Goal: Check status

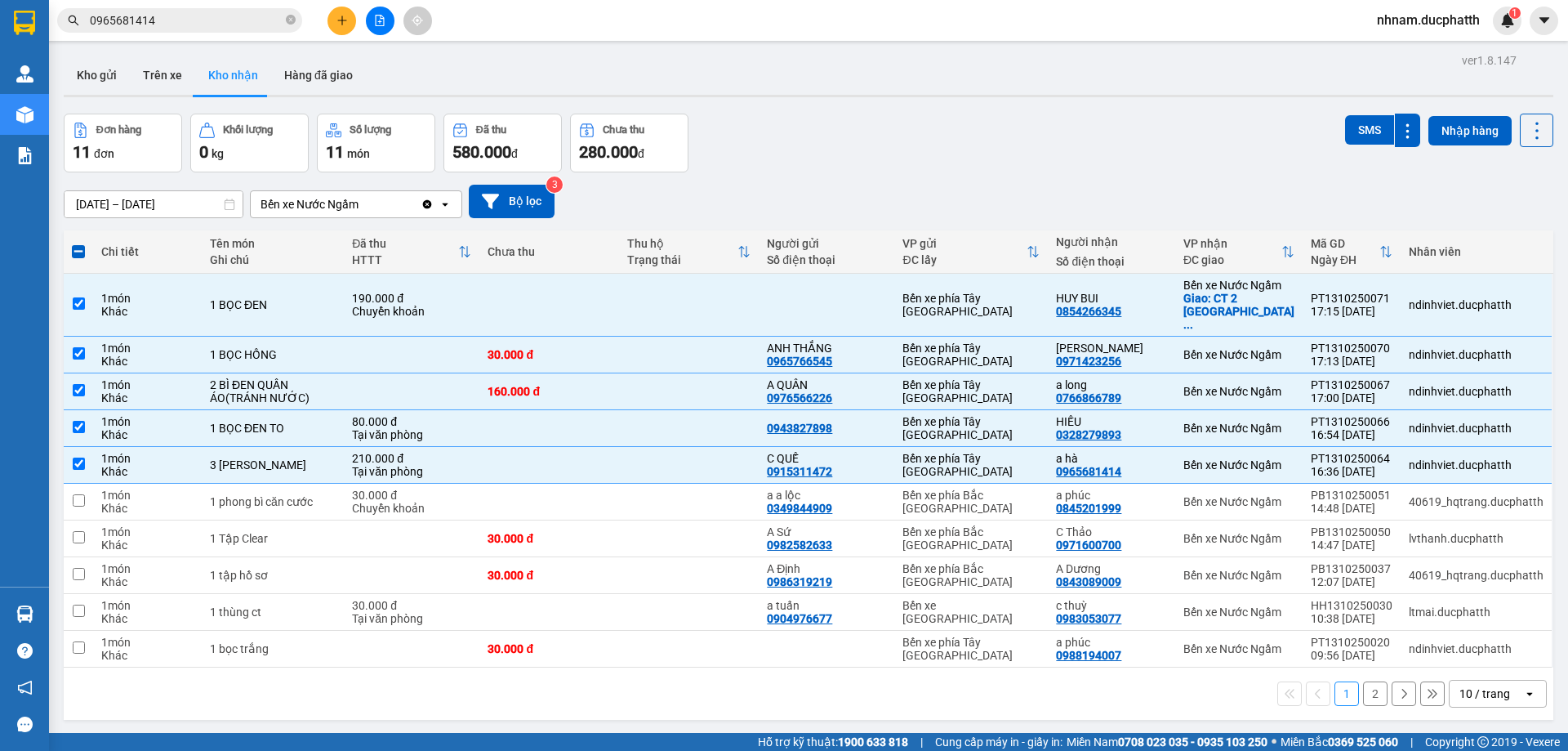
click at [1364, 682] on button "2" at bounding box center [1375, 693] width 25 height 25
checkbox input "false"
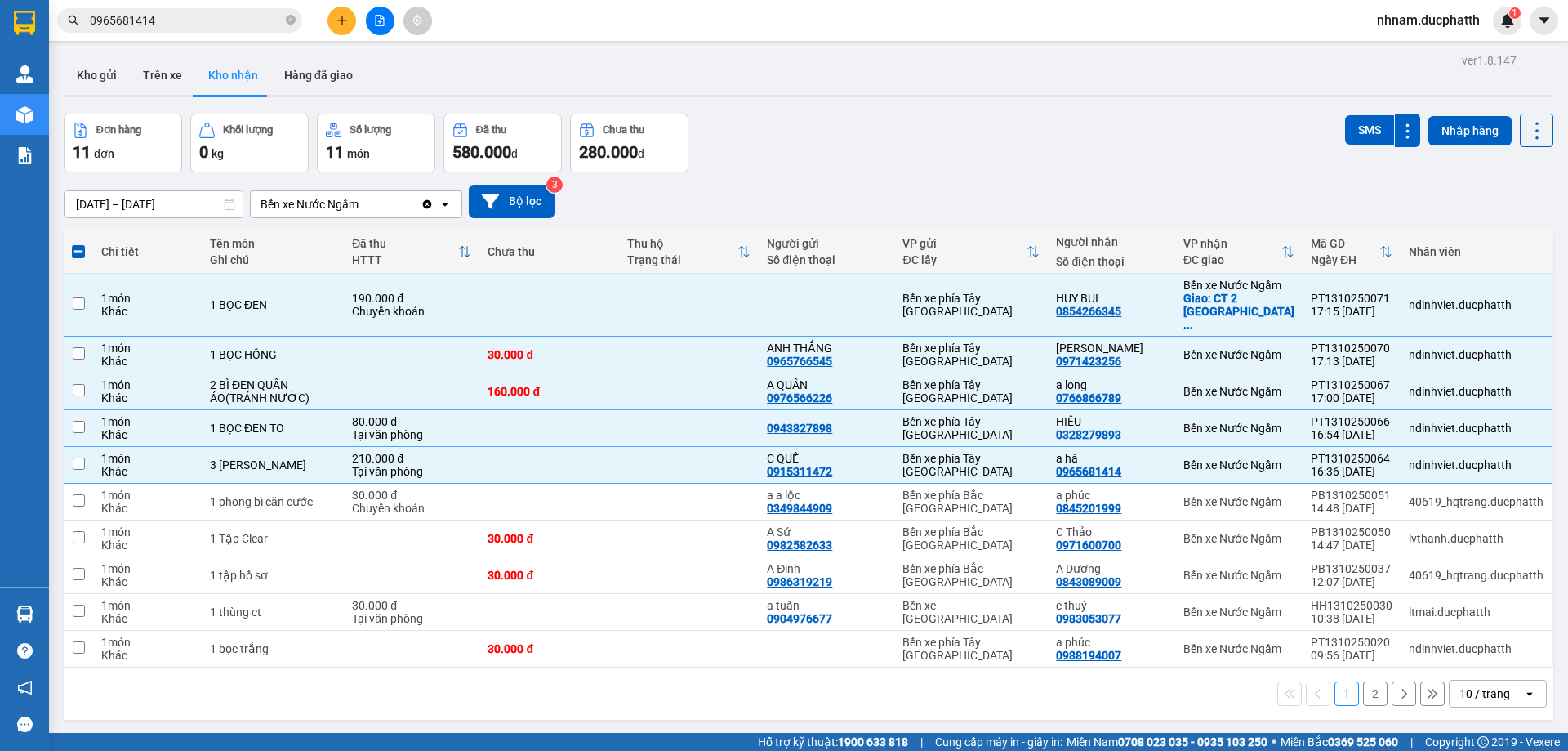
checkbox input "false"
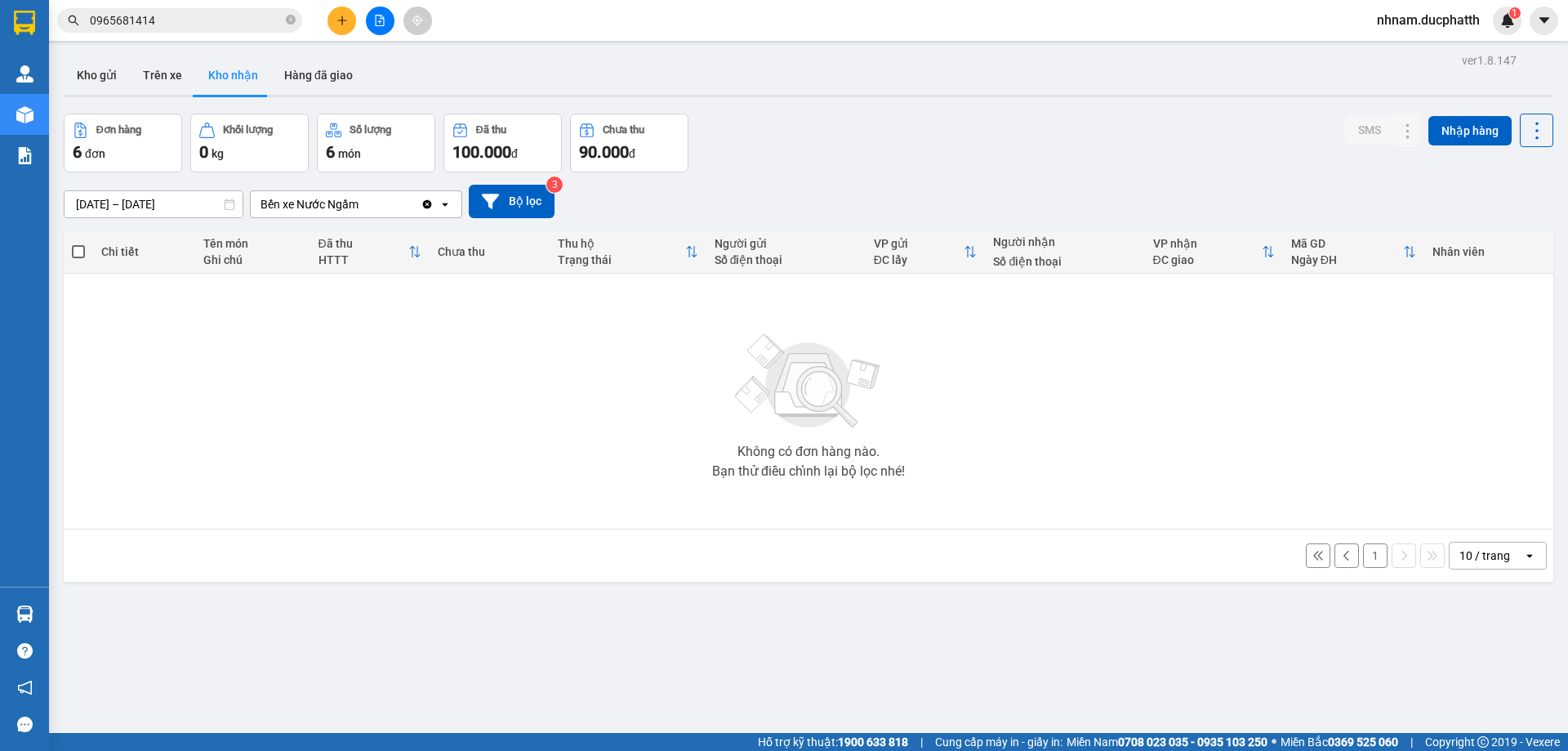
click at [1363, 567] on button "1" at bounding box center [1375, 555] width 25 height 25
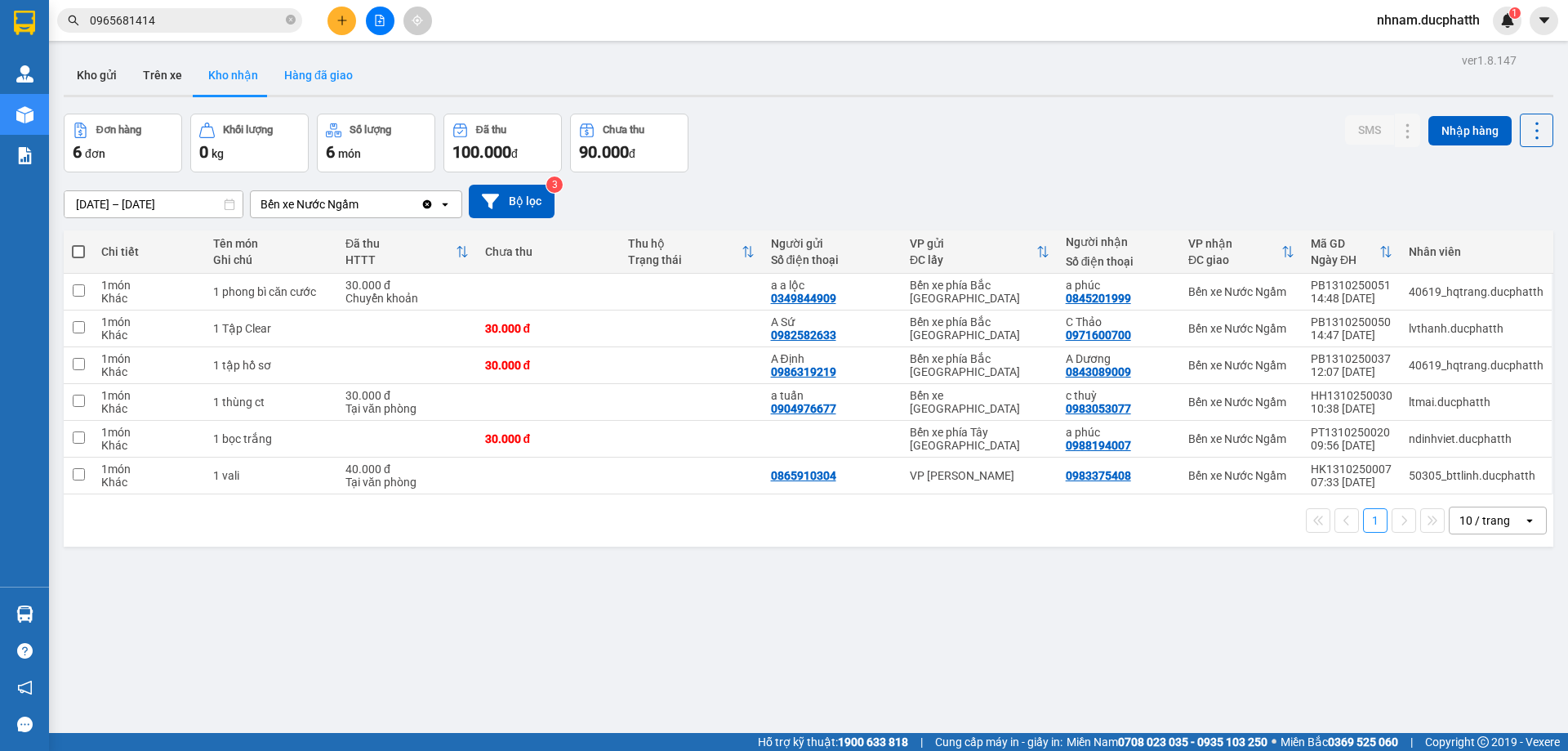
click at [316, 86] on button "Hàng đã giao" at bounding box center [318, 75] width 95 height 39
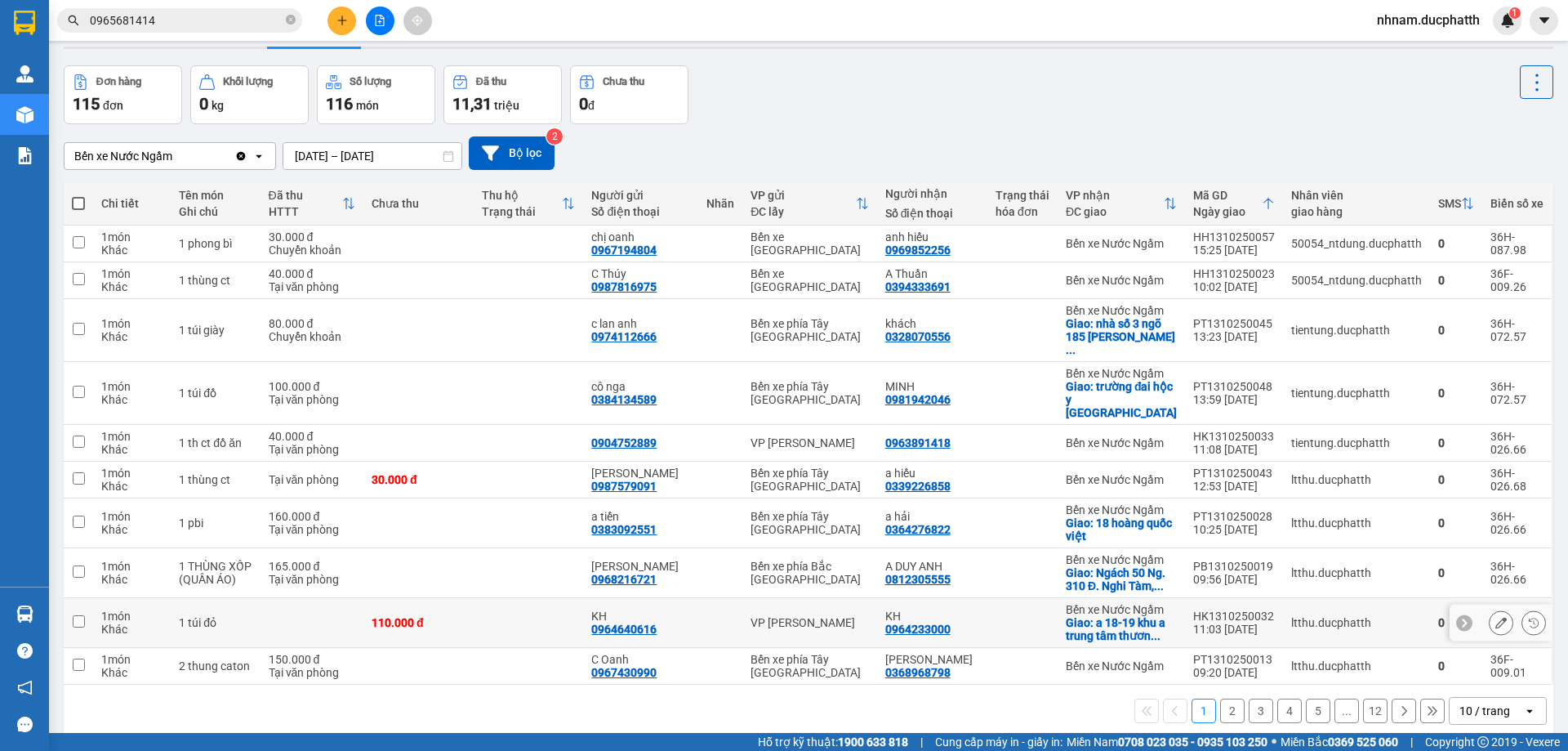
scroll to position [75, 0]
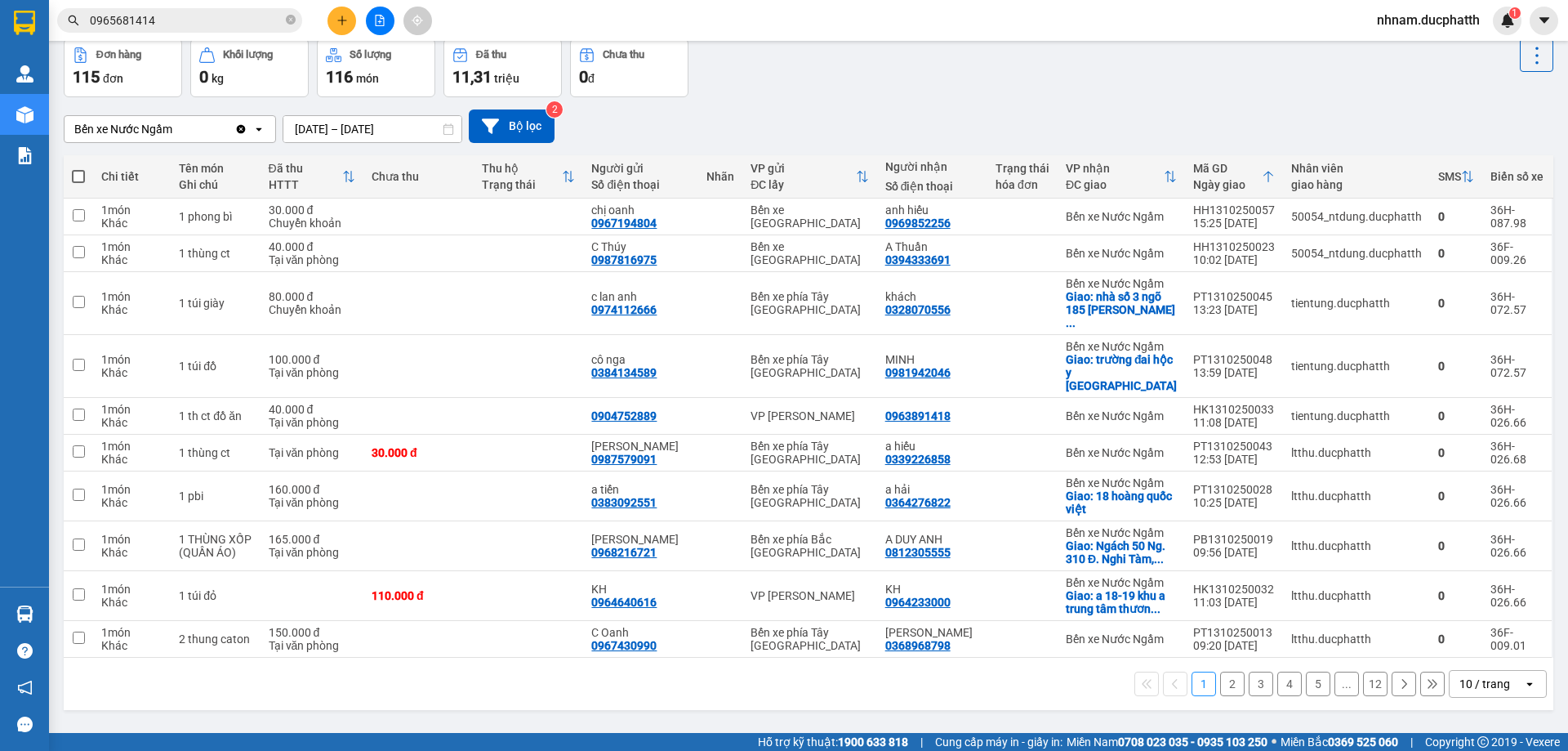
click at [1220, 671] on button "2" at bounding box center [1232, 683] width 25 height 25
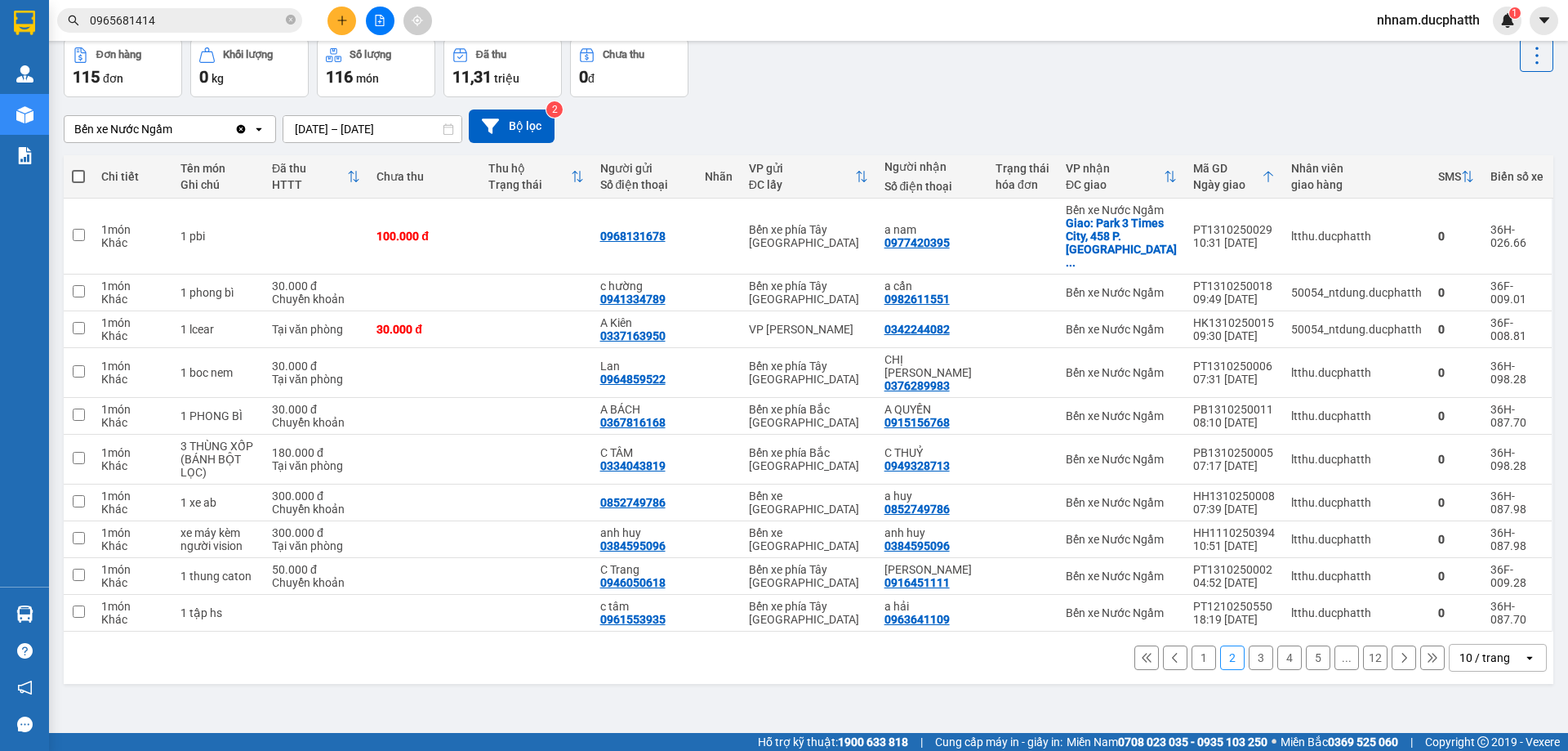
click at [1256, 646] on button "3" at bounding box center [1261, 657] width 25 height 25
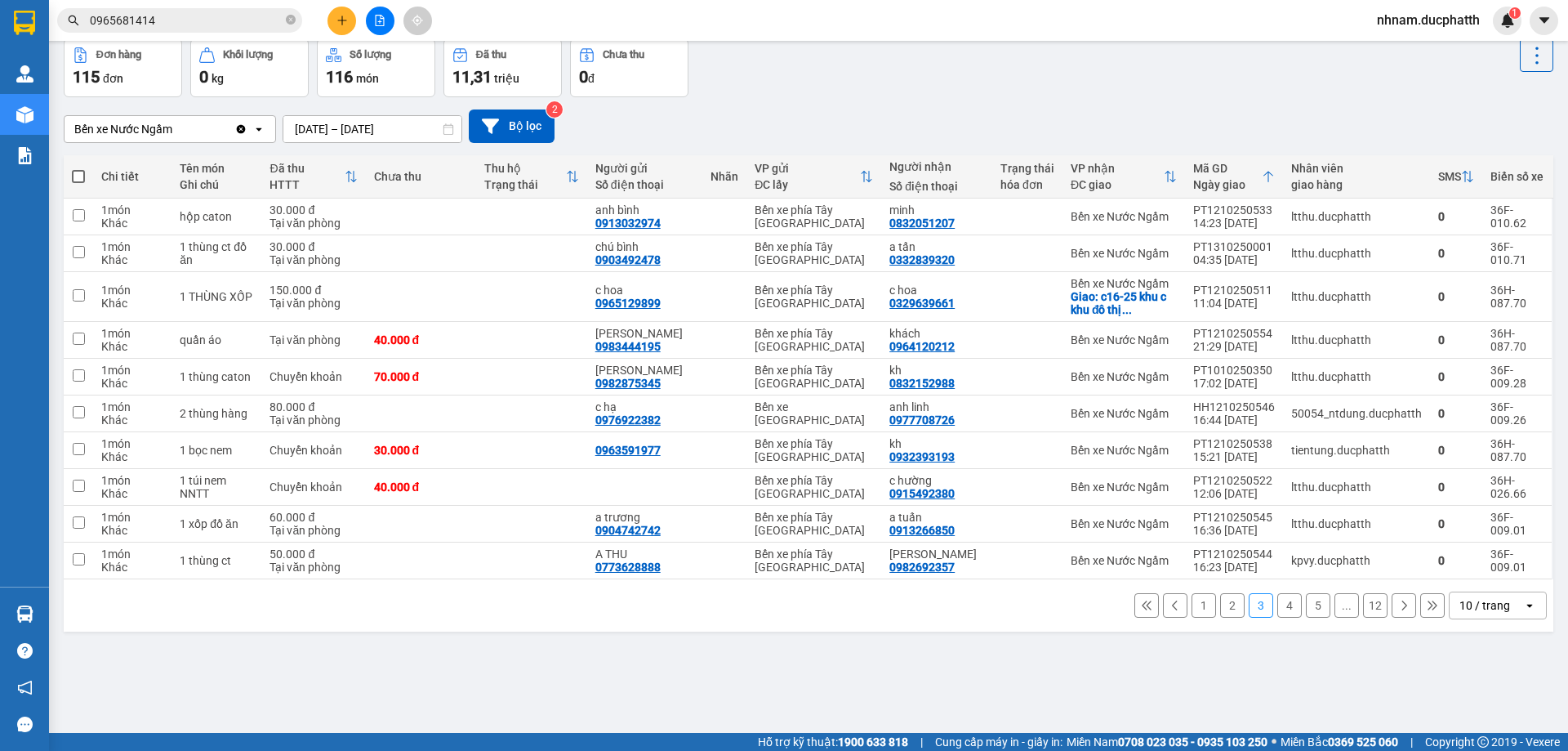
click at [1277, 616] on button "4" at bounding box center [1289, 605] width 25 height 25
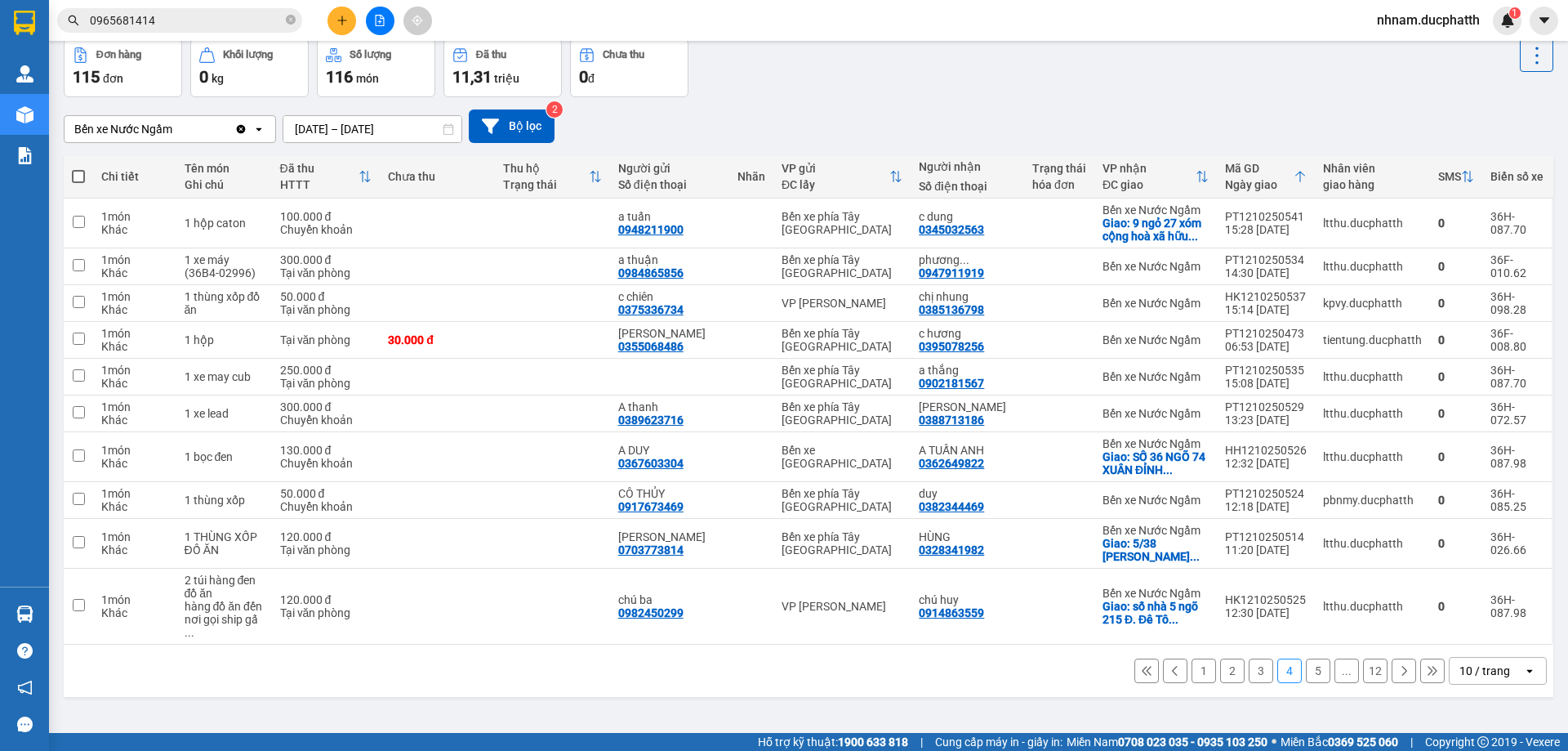
click at [1309, 658] on button "5" at bounding box center [1318, 670] width 25 height 25
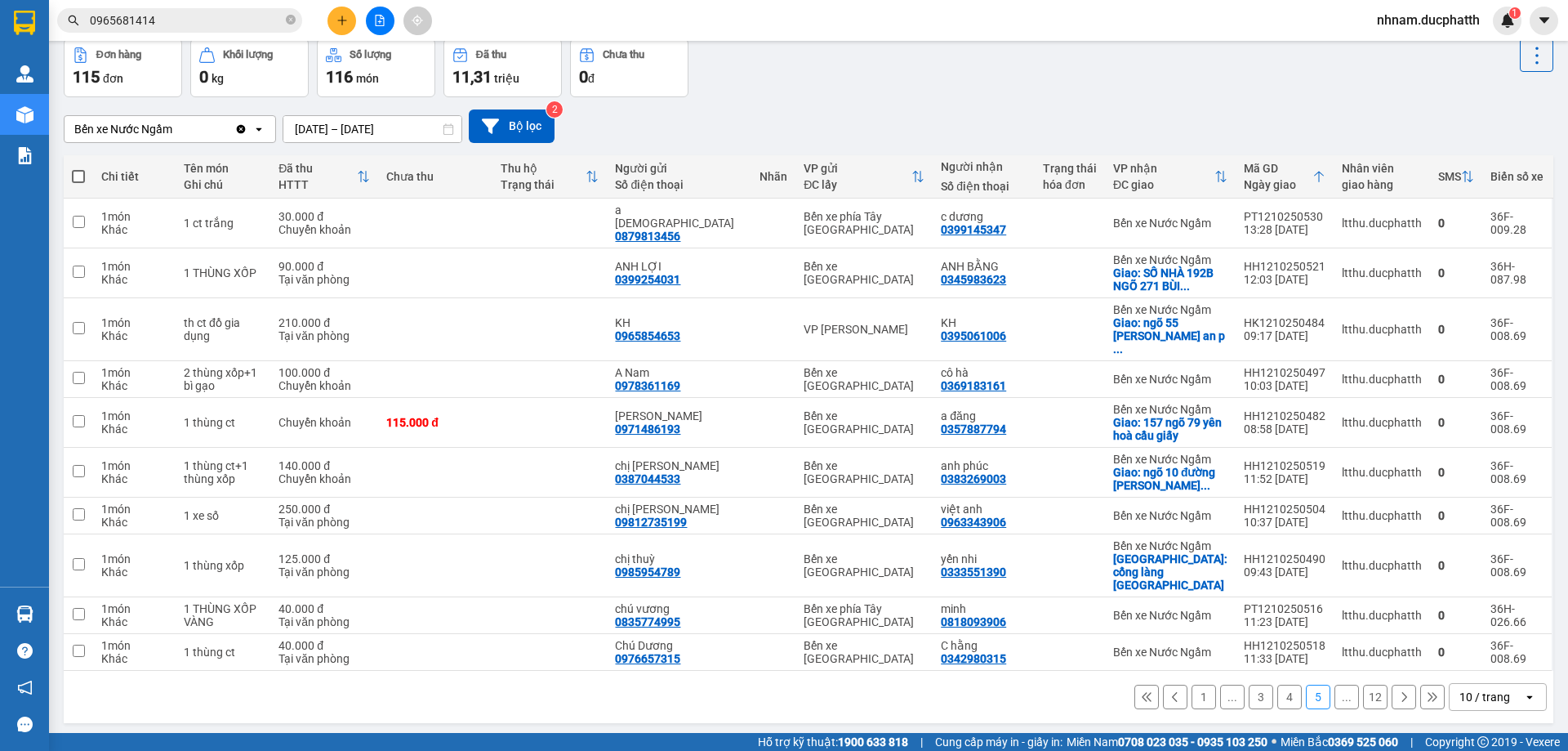
click at [1336, 685] on button "..." at bounding box center [1346, 697] width 25 height 25
click at [1364, 685] on button "12" at bounding box center [1375, 697] width 25 height 25
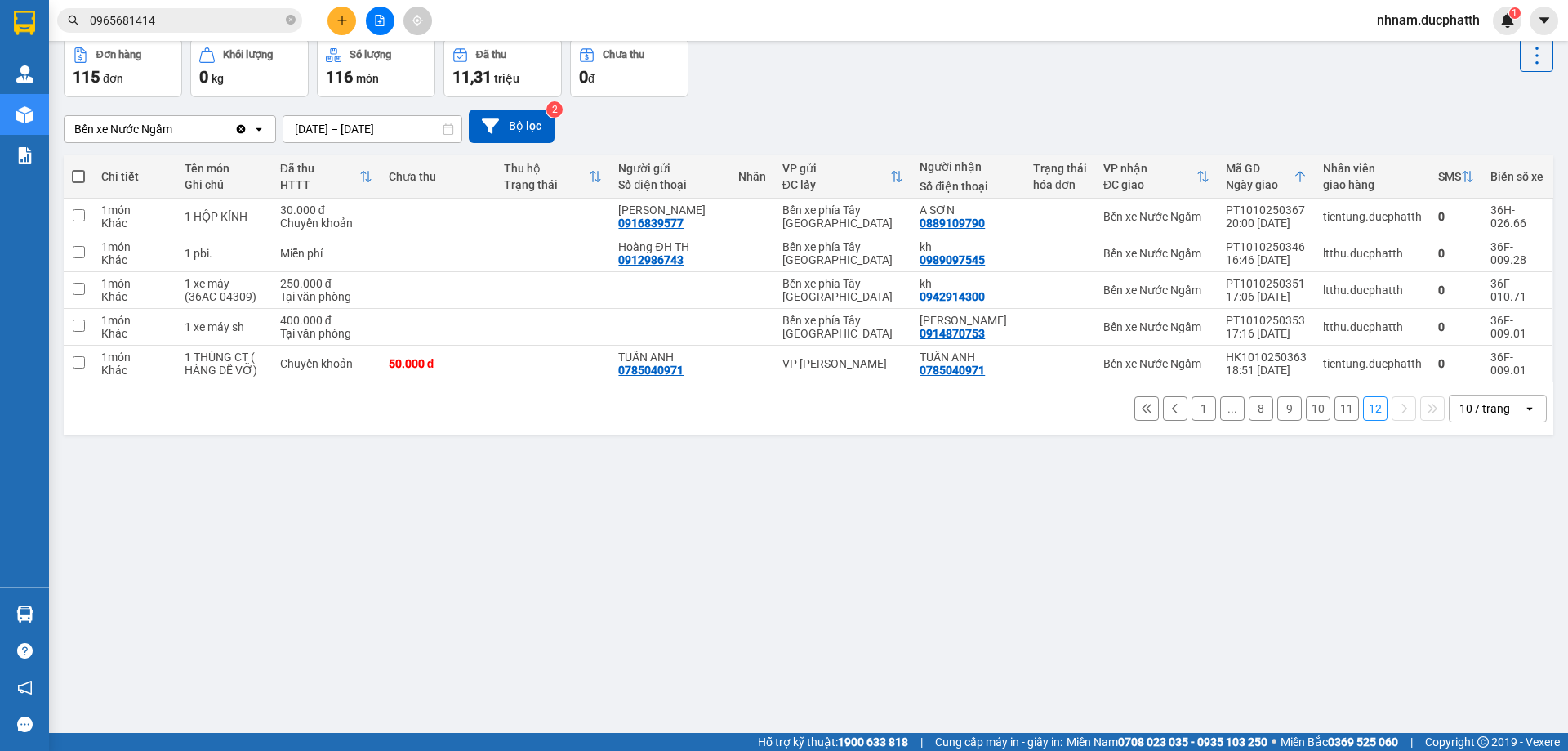
click at [1335, 410] on button "11" at bounding box center [1346, 408] width 25 height 25
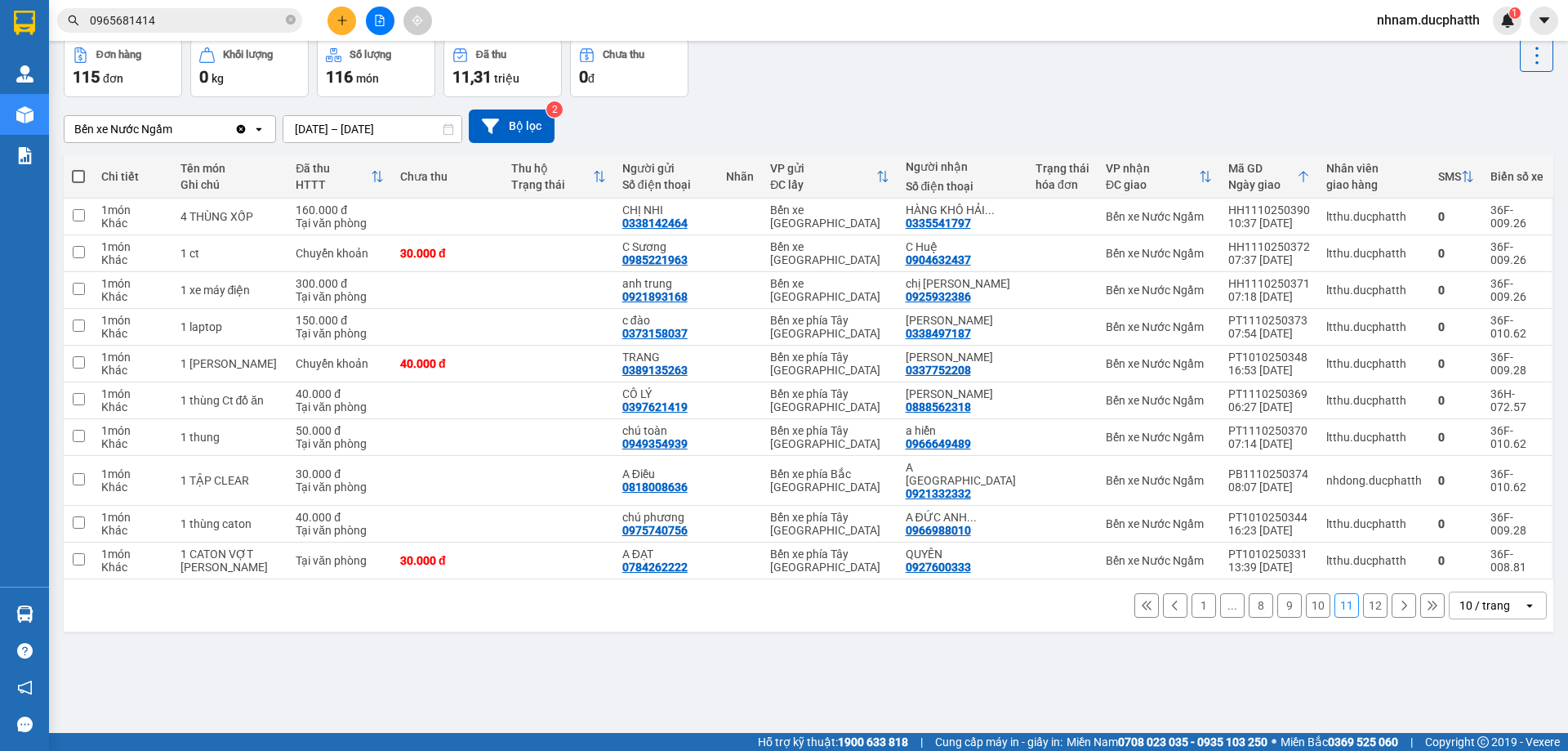
click at [1311, 593] on button "10" at bounding box center [1318, 605] width 25 height 25
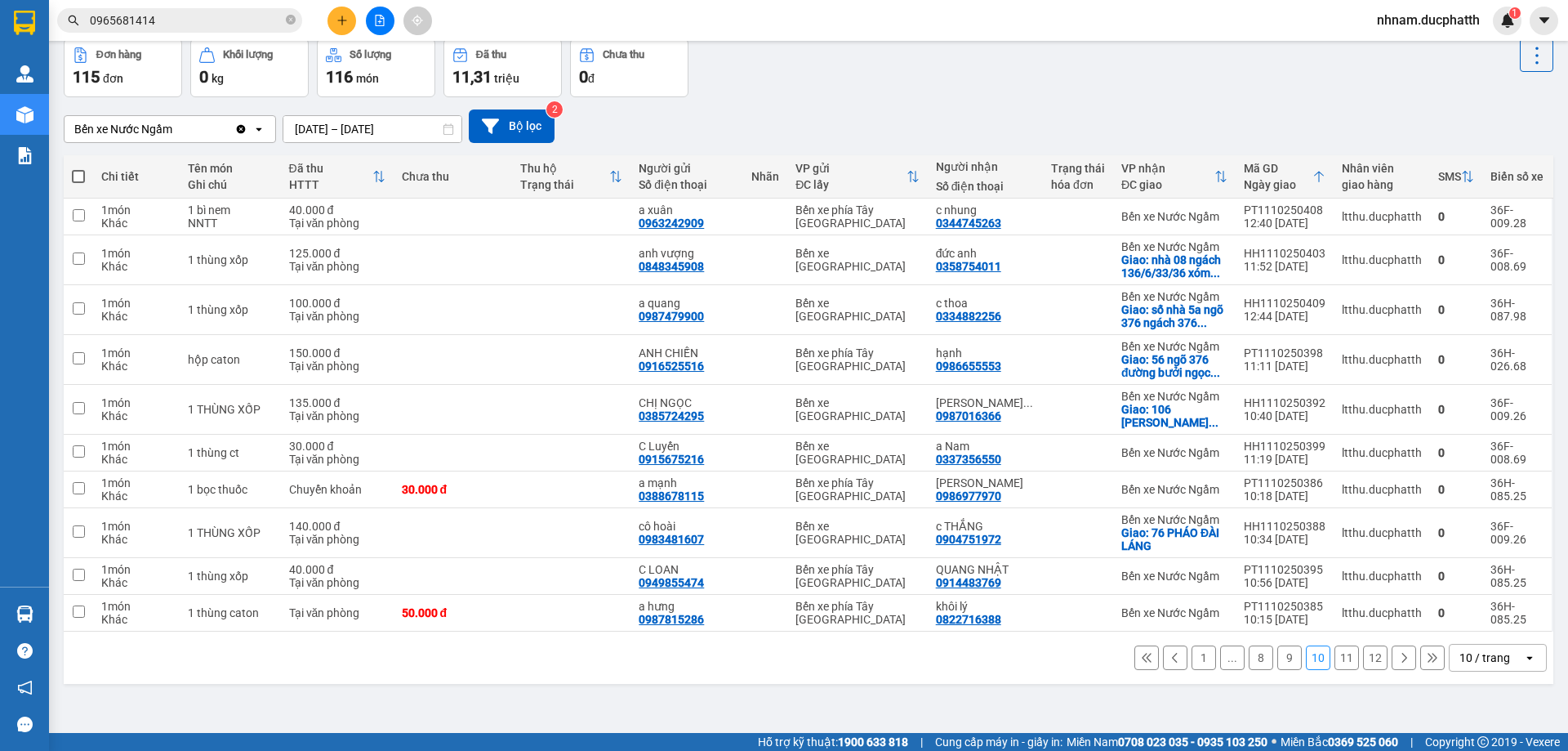
click at [1284, 662] on button "9" at bounding box center [1289, 657] width 25 height 25
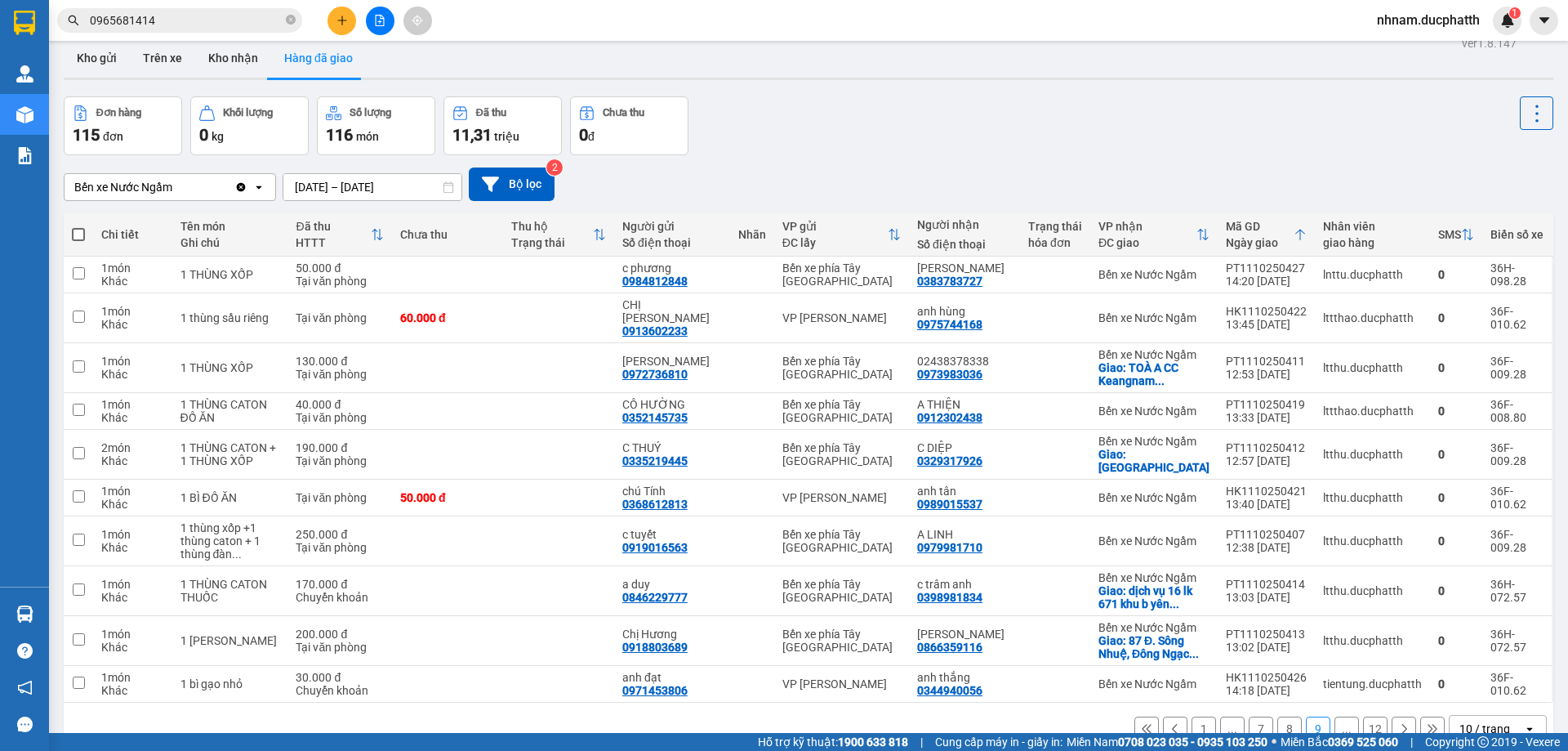
scroll to position [0, 0]
